Goal: Download file/media

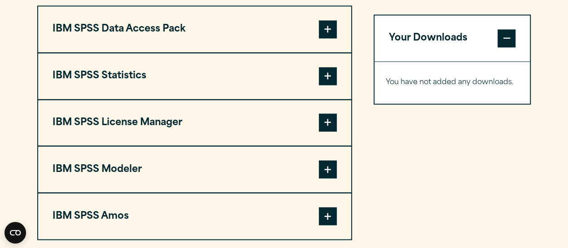
scroll to position [719, 0]
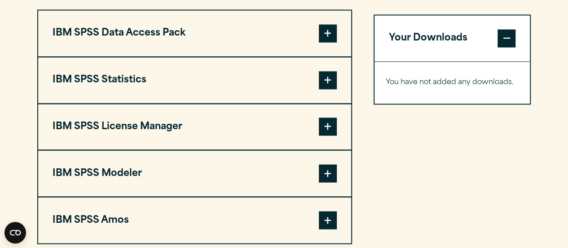
click at [333, 76] on span at bounding box center [328, 80] width 18 height 18
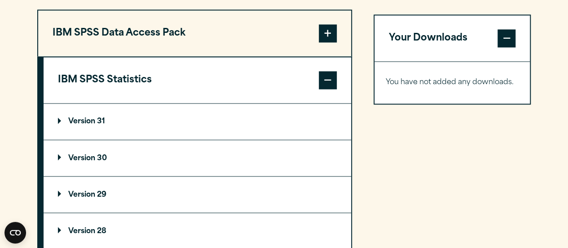
click at [332, 77] on span at bounding box center [328, 80] width 18 height 18
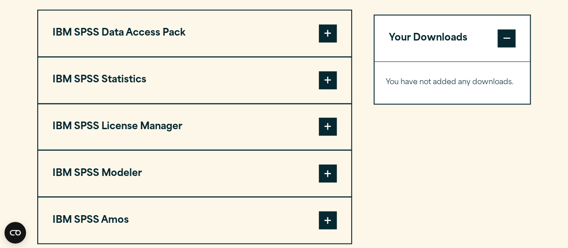
click at [226, 80] on button "IBM SPSS Statistics" at bounding box center [194, 80] width 313 height 46
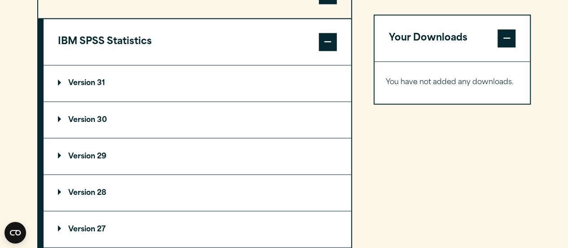
scroll to position [762, 0]
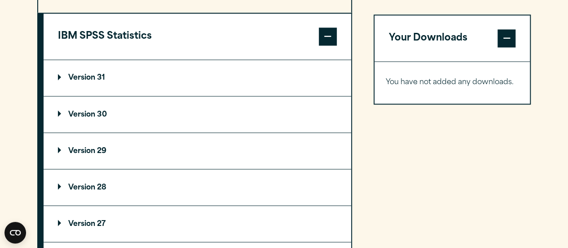
click at [82, 74] on p "Version 31" at bounding box center [81, 77] width 47 height 7
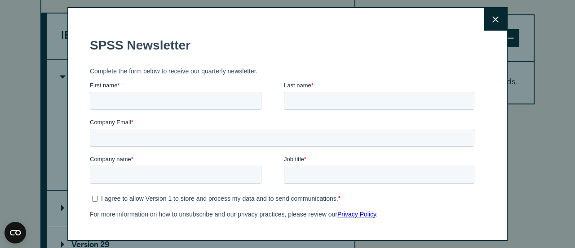
click at [492, 22] on icon at bounding box center [495, 19] width 6 height 6
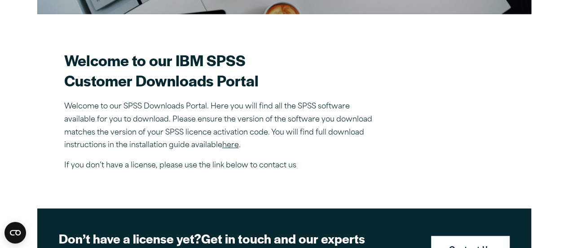
scroll to position [232, 0]
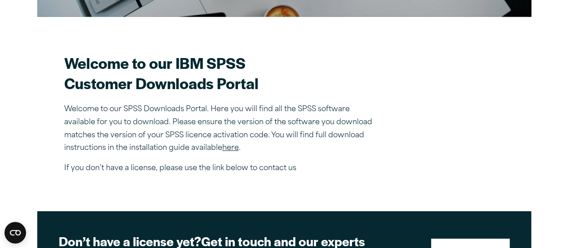
click at [229, 146] on link "here" at bounding box center [230, 147] width 17 height 7
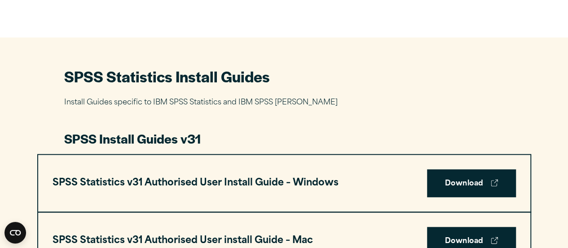
scroll to position [457, 0]
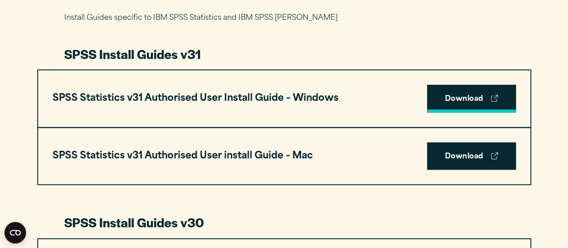
click at [476, 101] on link "Download" at bounding box center [471, 98] width 89 height 28
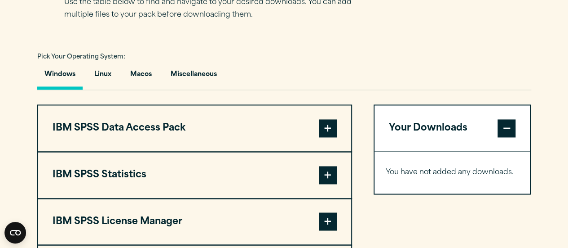
scroll to position [634, 0]
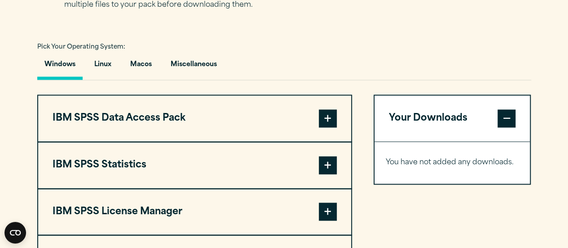
click at [321, 116] on span at bounding box center [328, 118] width 18 height 18
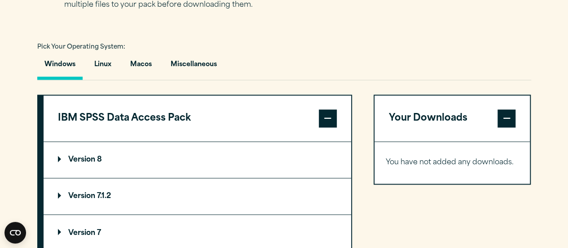
click at [324, 118] on span at bounding box center [328, 118] width 18 height 18
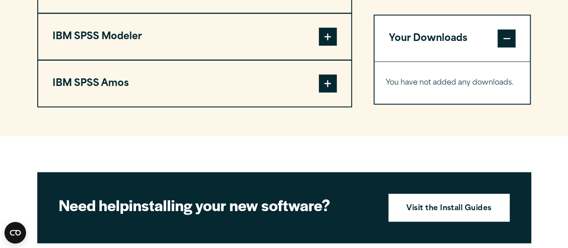
scroll to position [760, 0]
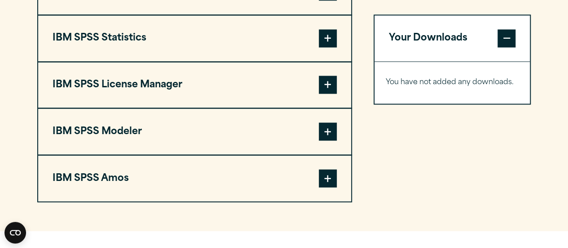
click at [330, 32] on span at bounding box center [328, 38] width 18 height 18
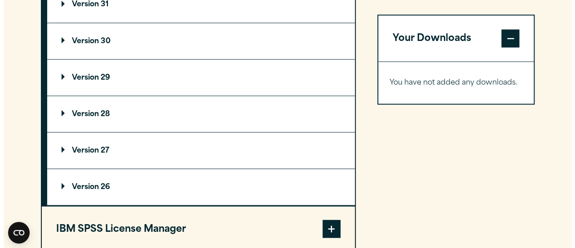
scroll to position [785, 0]
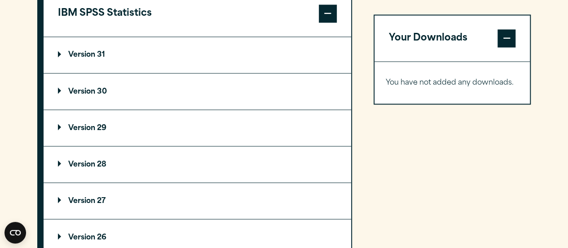
click at [75, 53] on p "Version 31" at bounding box center [81, 54] width 47 height 7
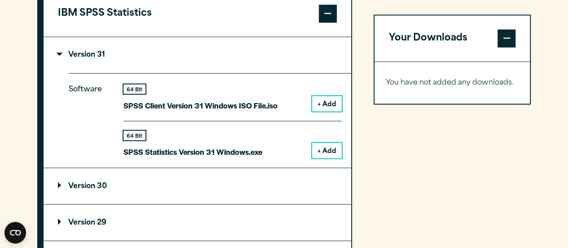
click at [317, 151] on button "+ Add" at bounding box center [327, 149] width 30 height 15
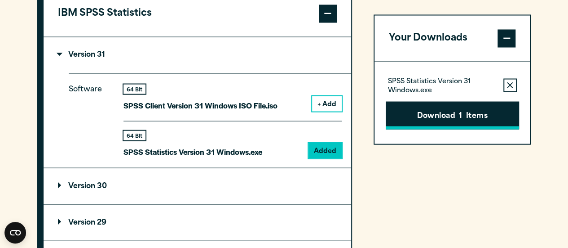
click at [435, 113] on button "Download 1 Items" at bounding box center [452, 115] width 133 height 28
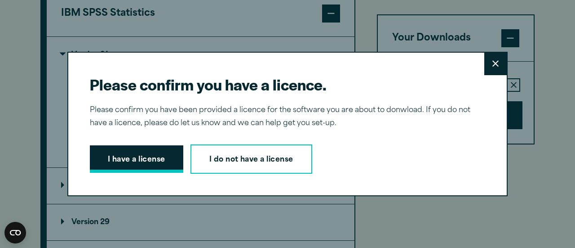
click at [165, 157] on button "I have a license" at bounding box center [136, 159] width 93 height 28
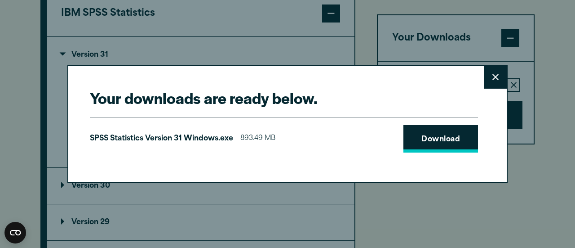
click at [426, 138] on link "Download" at bounding box center [441, 139] width 75 height 28
